Goal: Obtain resource: Download file/media

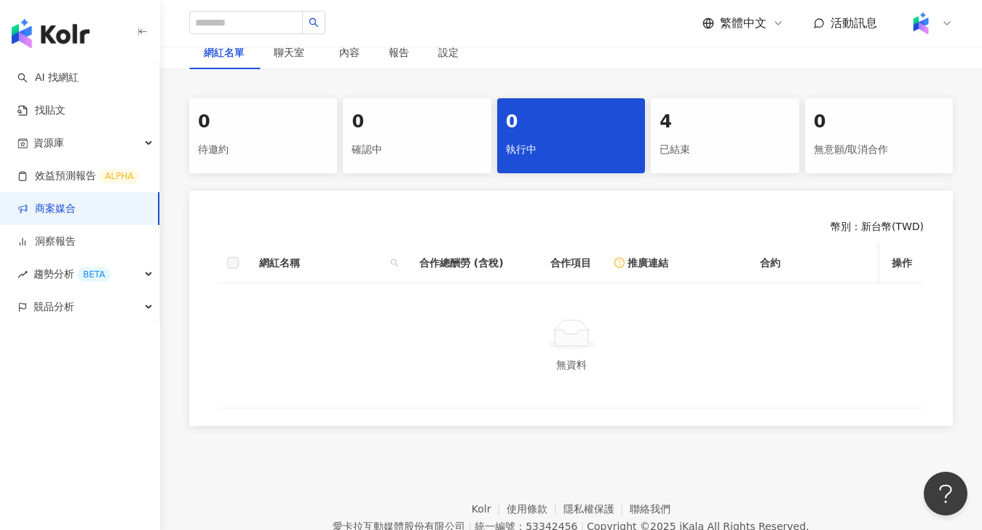
scroll to position [334, 0]
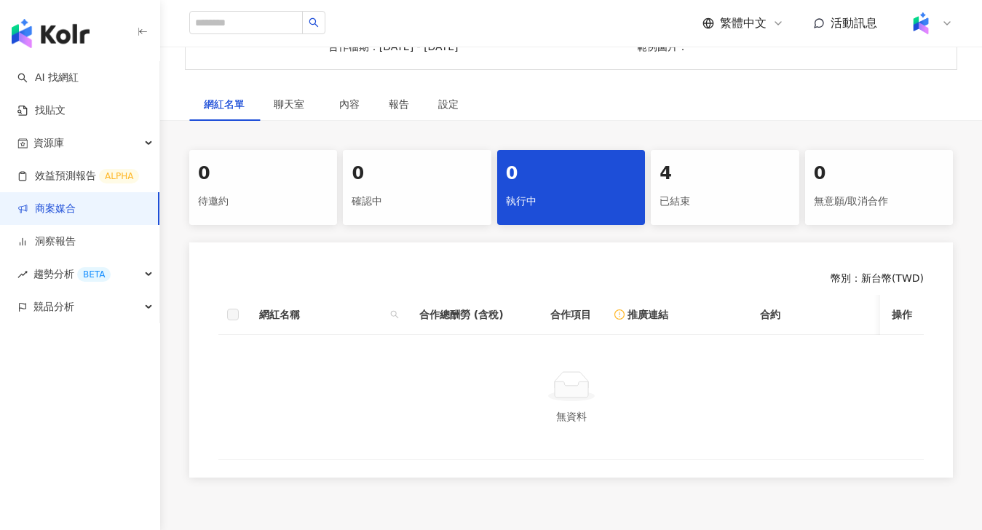
scroll to position [301, 0]
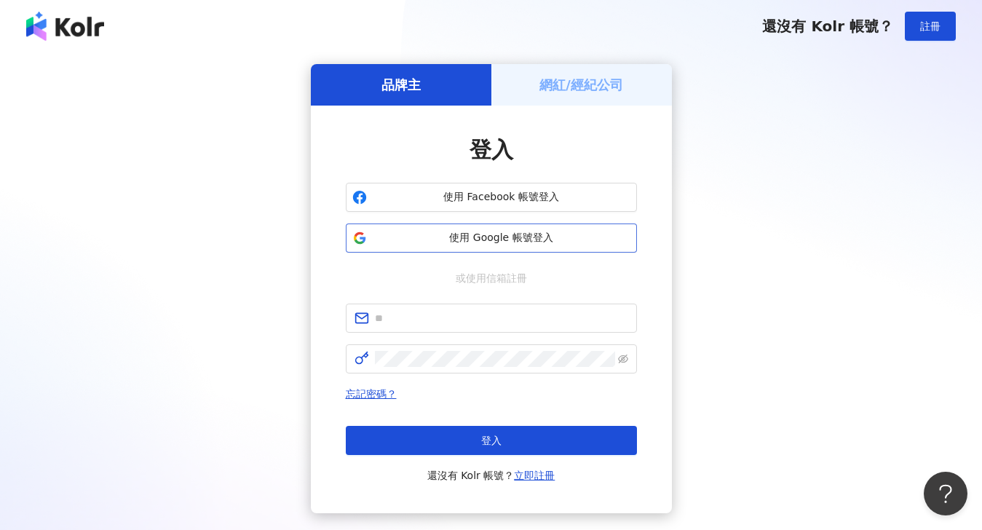
click at [513, 236] on span "使用 Google 帳號登入" at bounding box center [502, 238] width 258 height 15
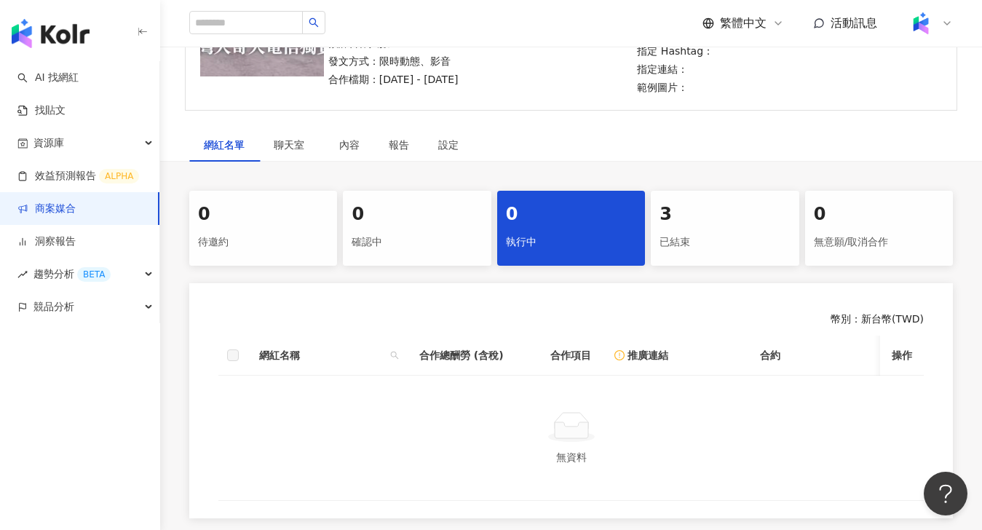
scroll to position [334, 0]
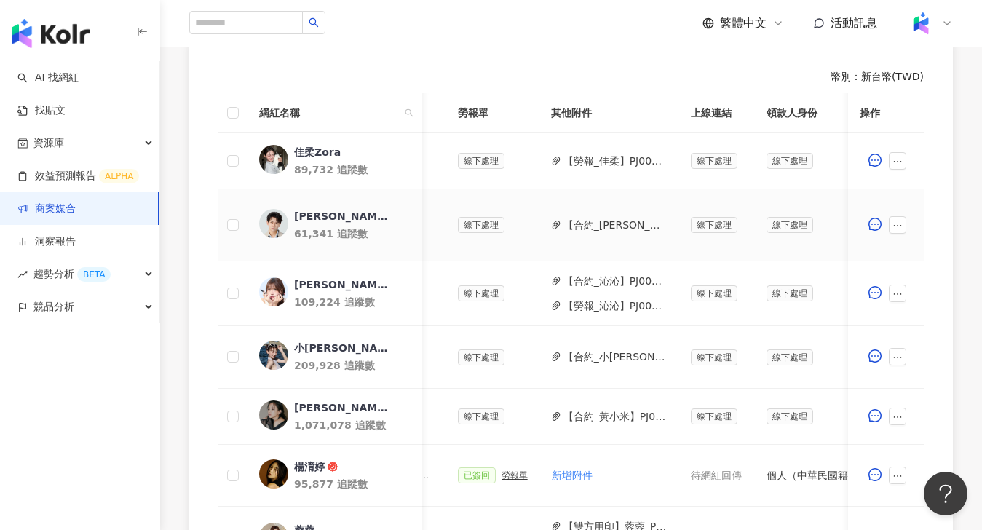
scroll to position [0, 530]
click at [625, 166] on button "【勞報_佳柔】PJ0001576 佳麗寶化工_KANEBO_循環精華粉底彩妝新品_202507.pdf" at bounding box center [615, 161] width 104 height 16
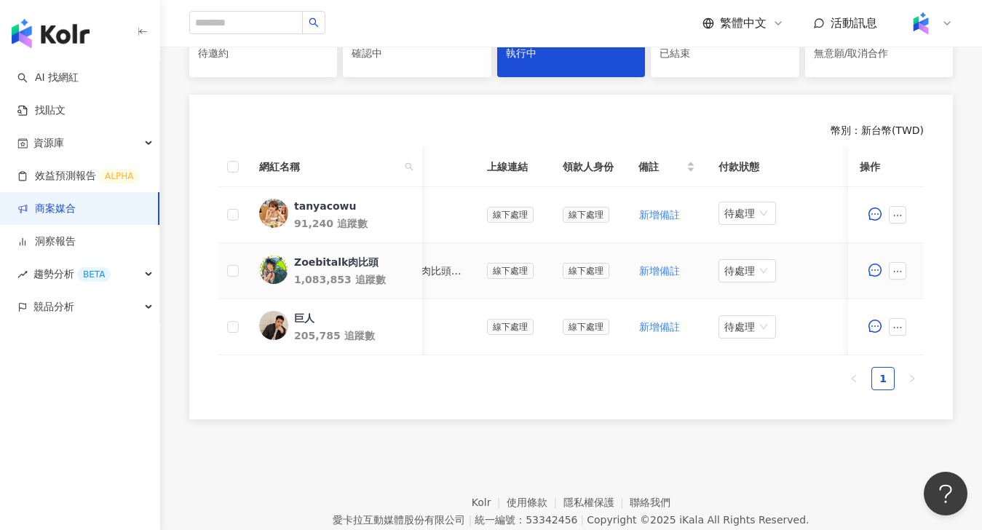
scroll to position [0, 457]
